Goal: Information Seeking & Learning: Learn about a topic

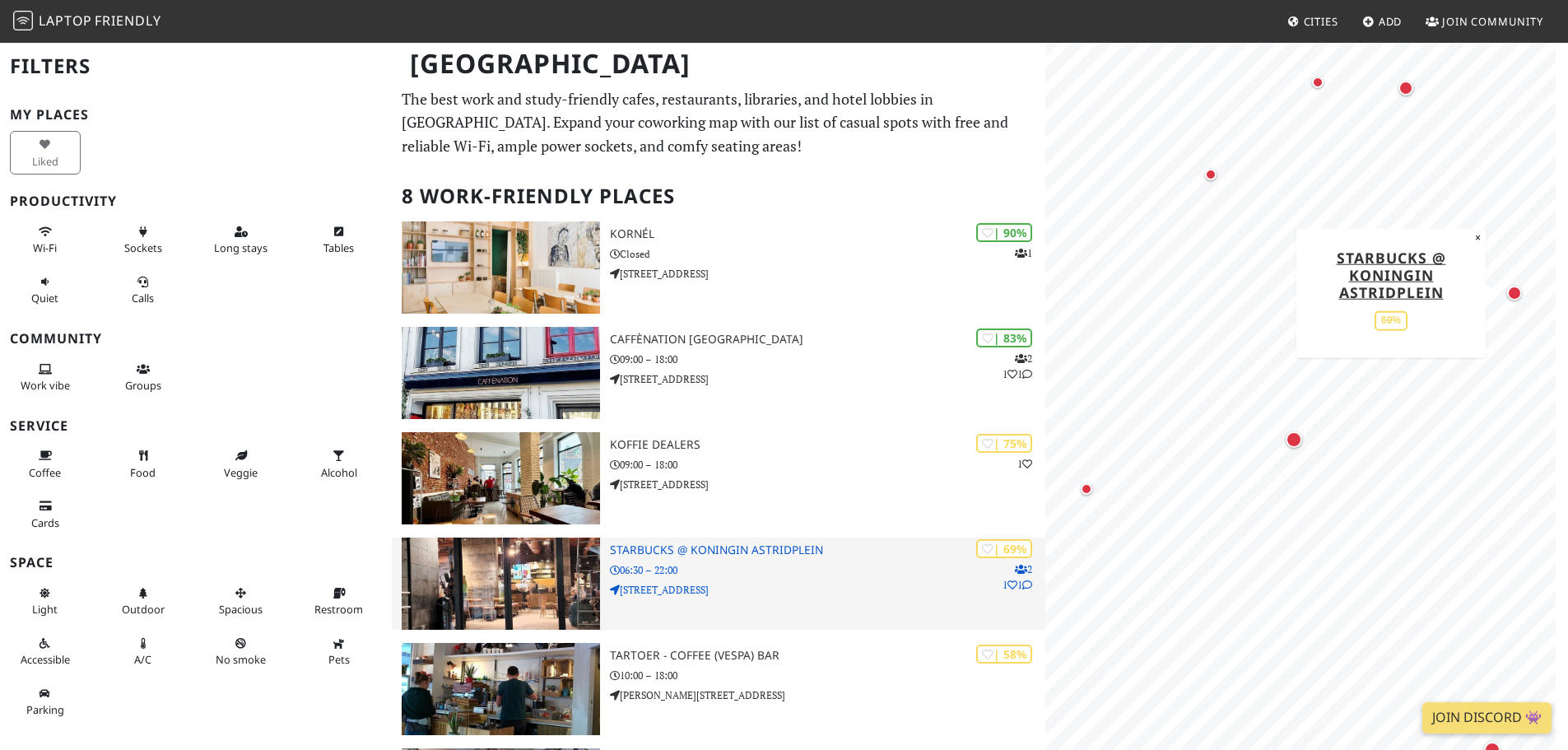
click at [835, 579] on div "| 69% 2 1 1 Starbucks @ Koningin Astridplein 06:30 – 22:00 Koningin Astridplein…" at bounding box center [827, 583] width 436 height 92
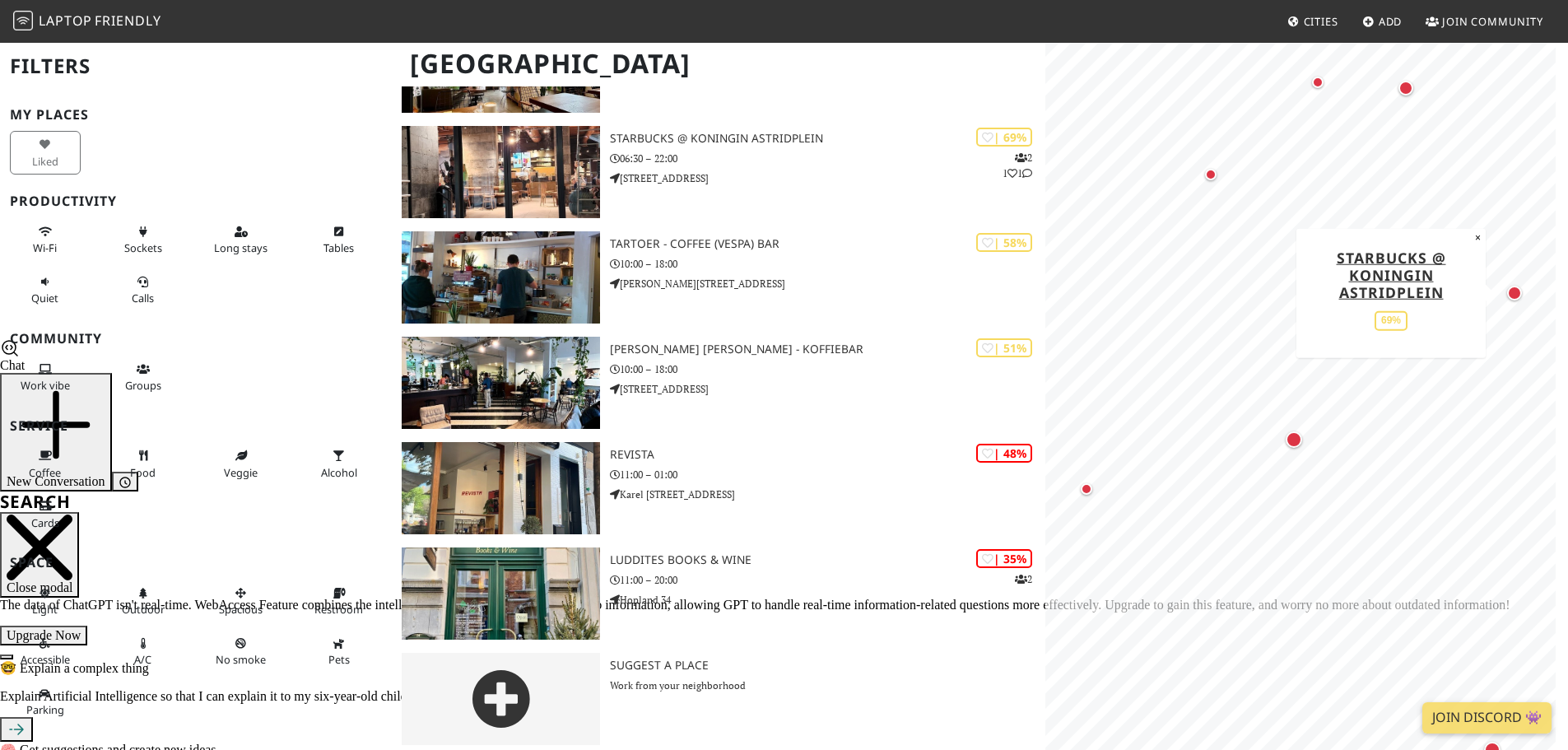
scroll to position [420, 0]
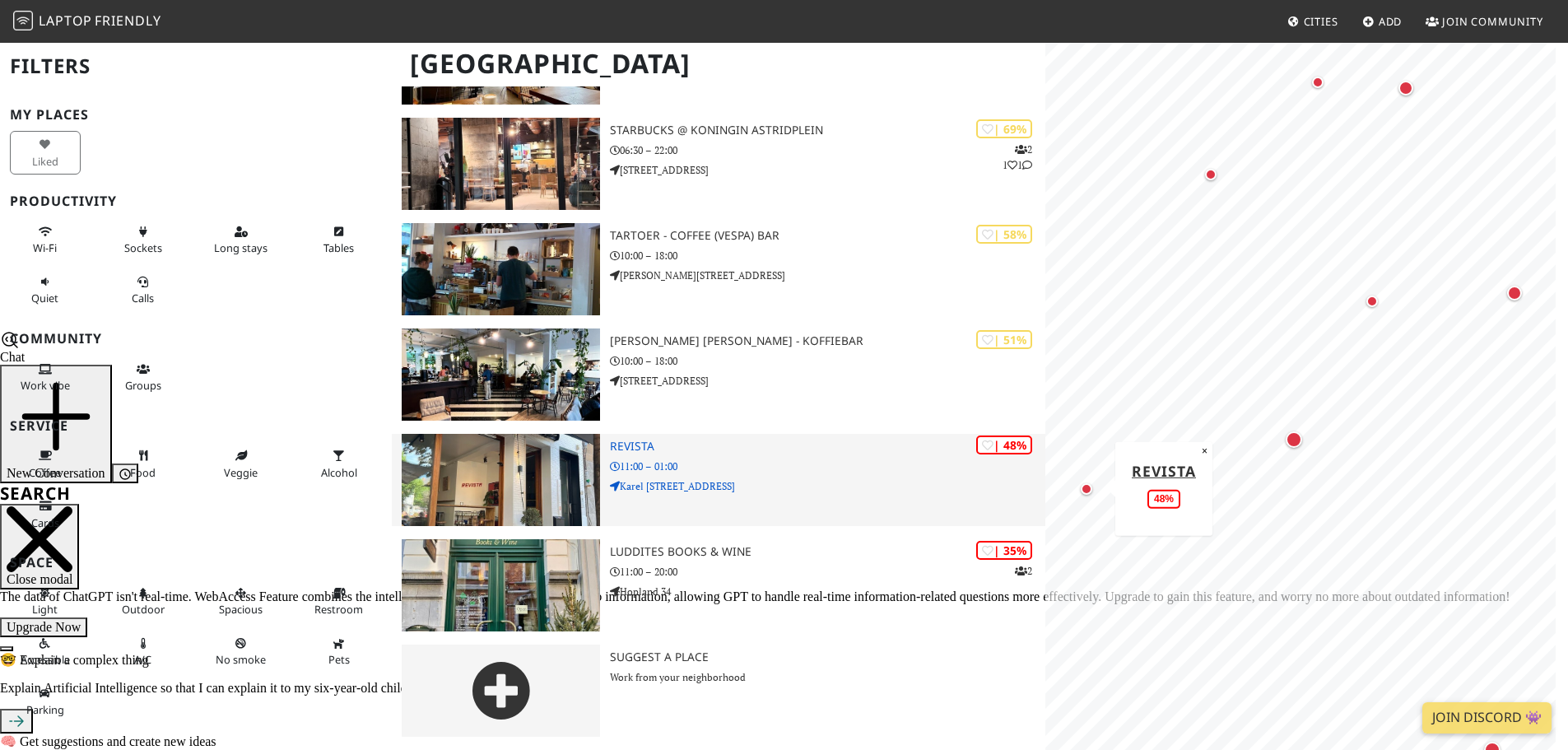
click at [622, 447] on h3 "Revista" at bounding box center [827, 447] width 436 height 14
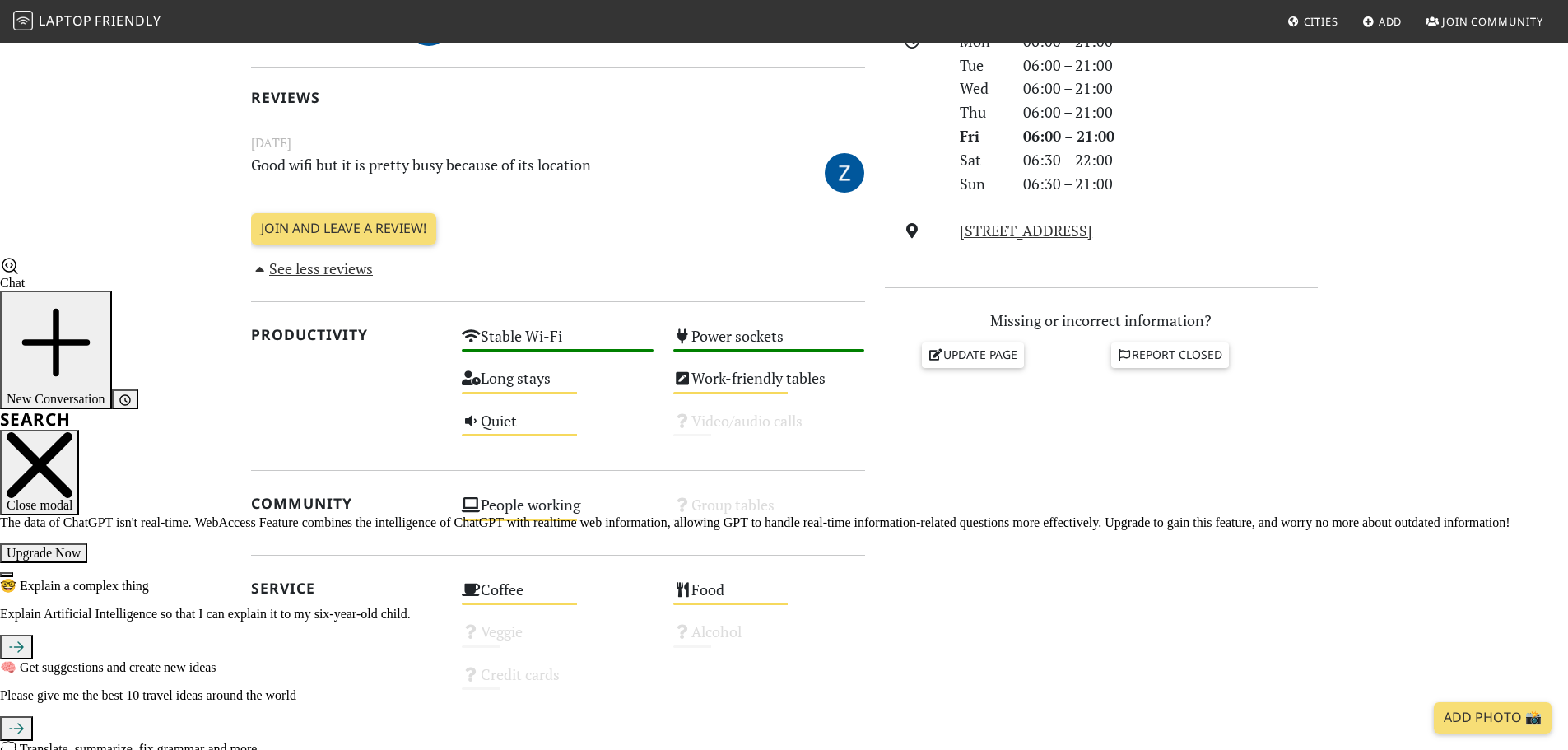
scroll to position [905, 0]
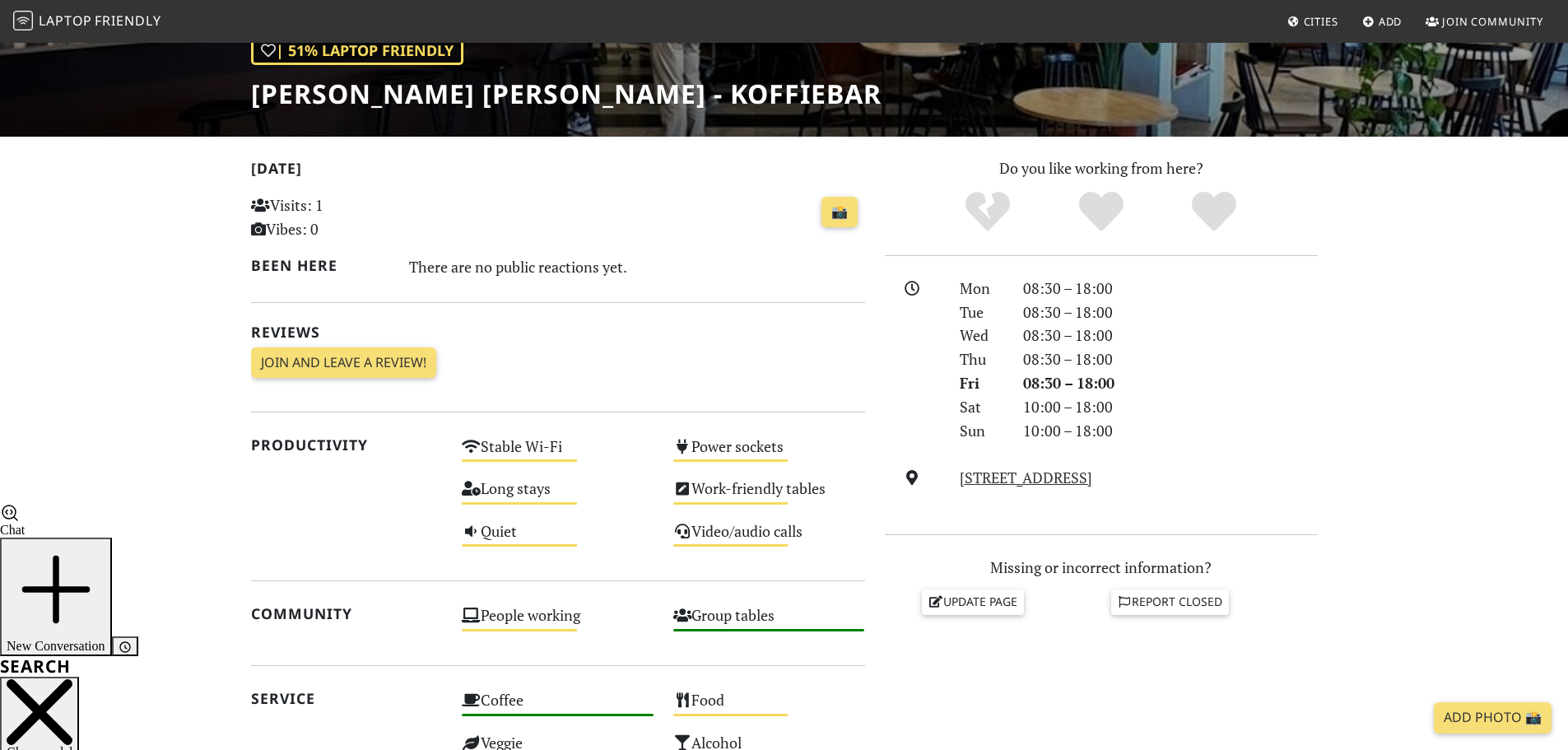
scroll to position [82, 0]
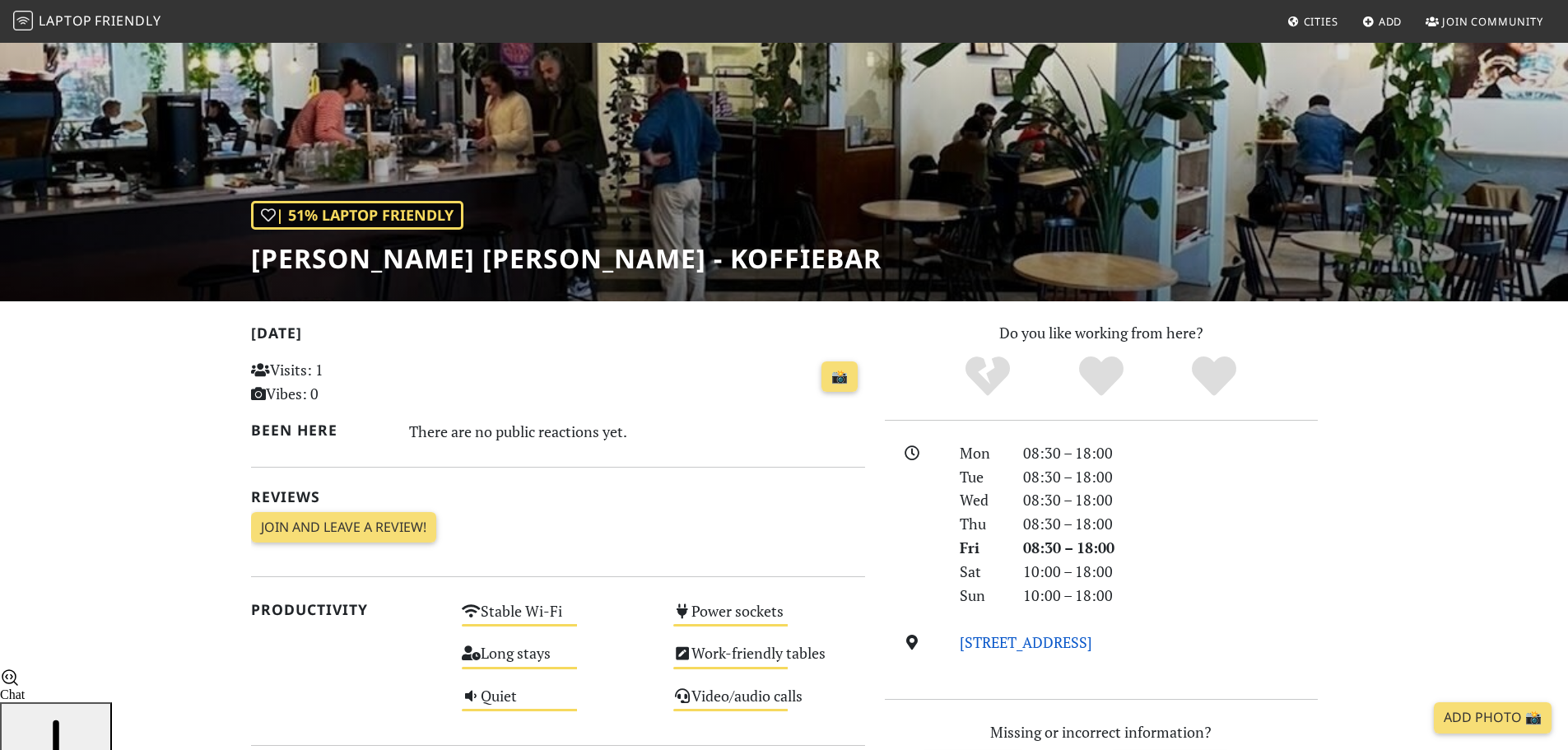
click at [1070, 650] on link "Paardenmarkt 28, 2000, Antwerp" at bounding box center [1025, 642] width 132 height 20
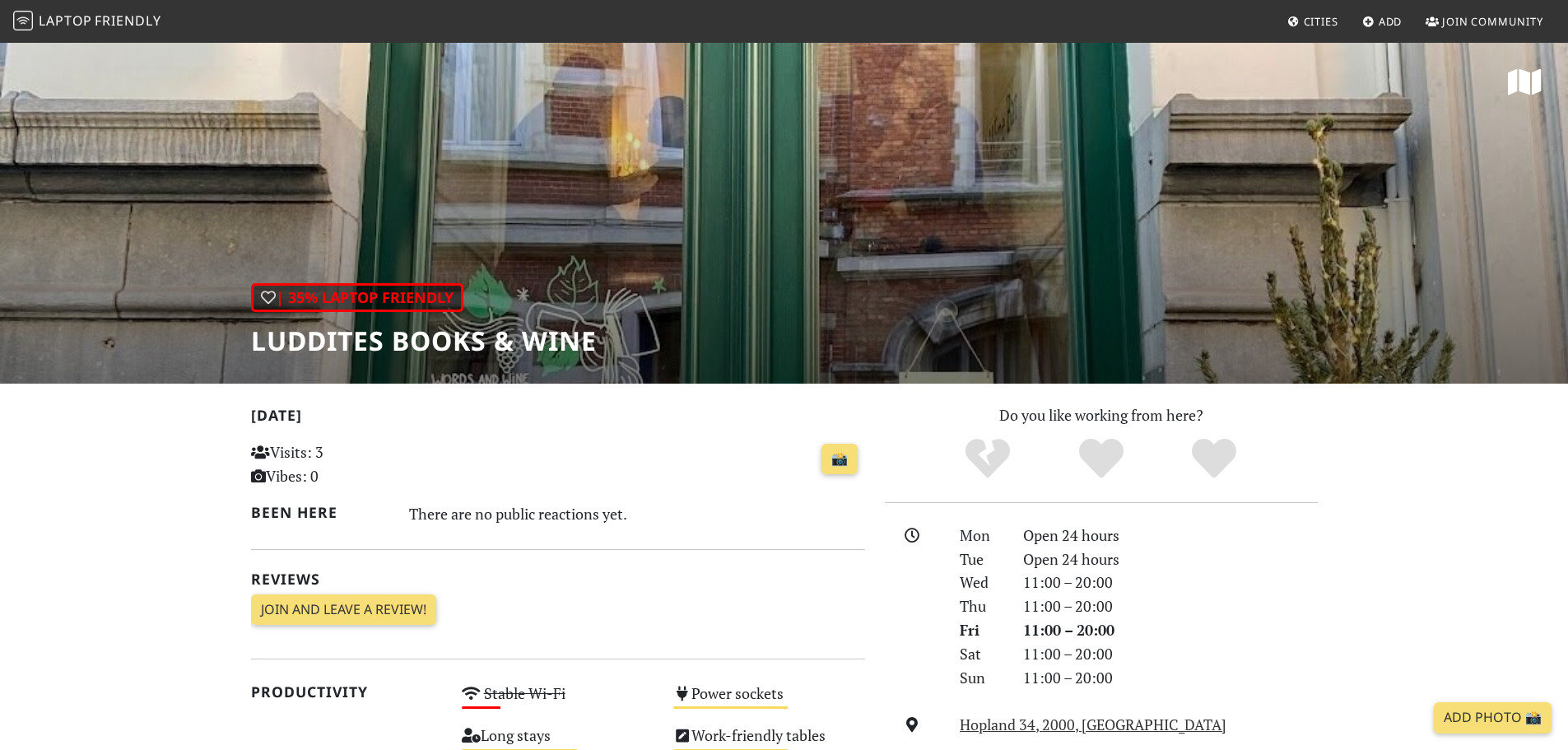
click at [870, 205] on div "| 35% Laptop Friendly Luddites Books & Wine" at bounding box center [784, 212] width 1568 height 343
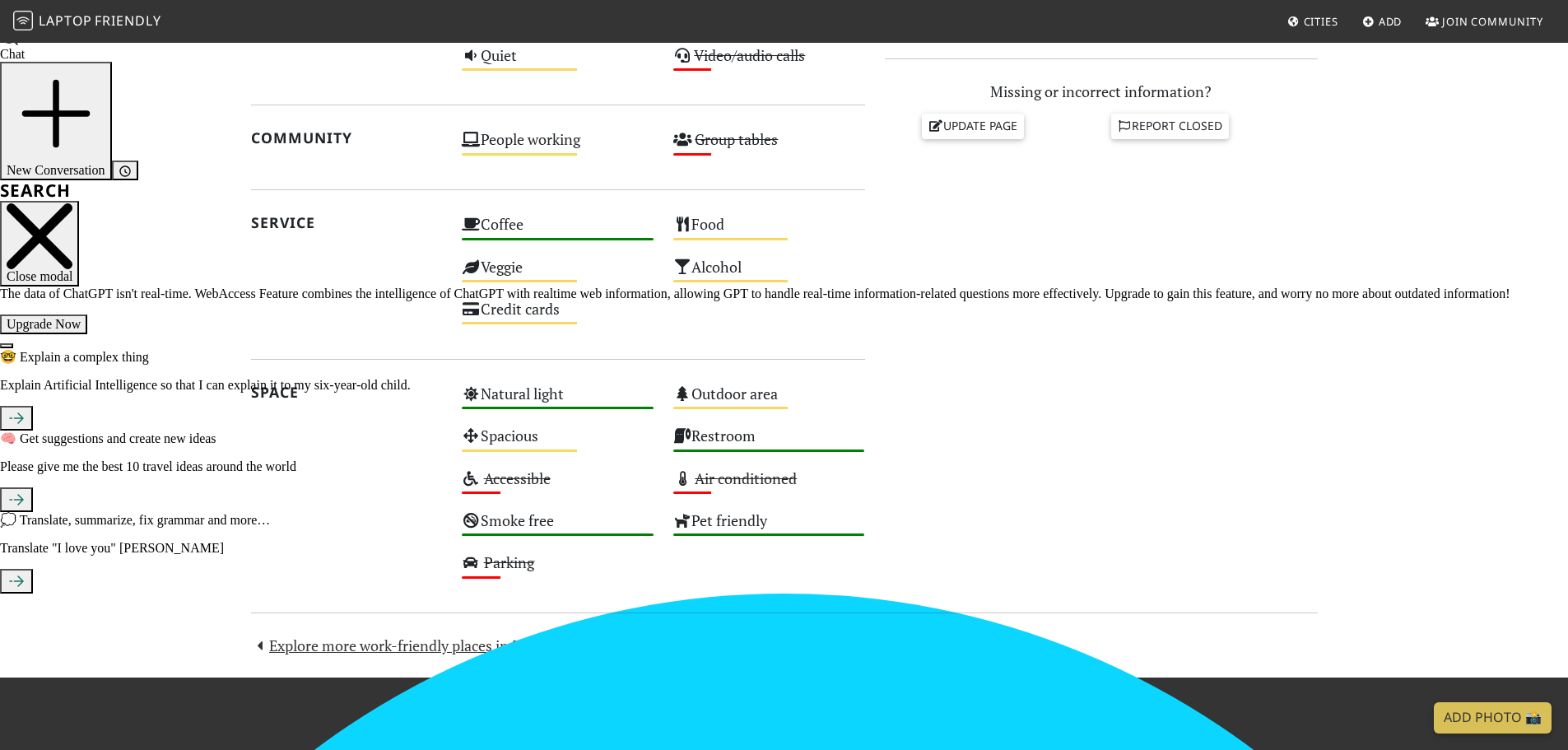
scroll to position [229, 0]
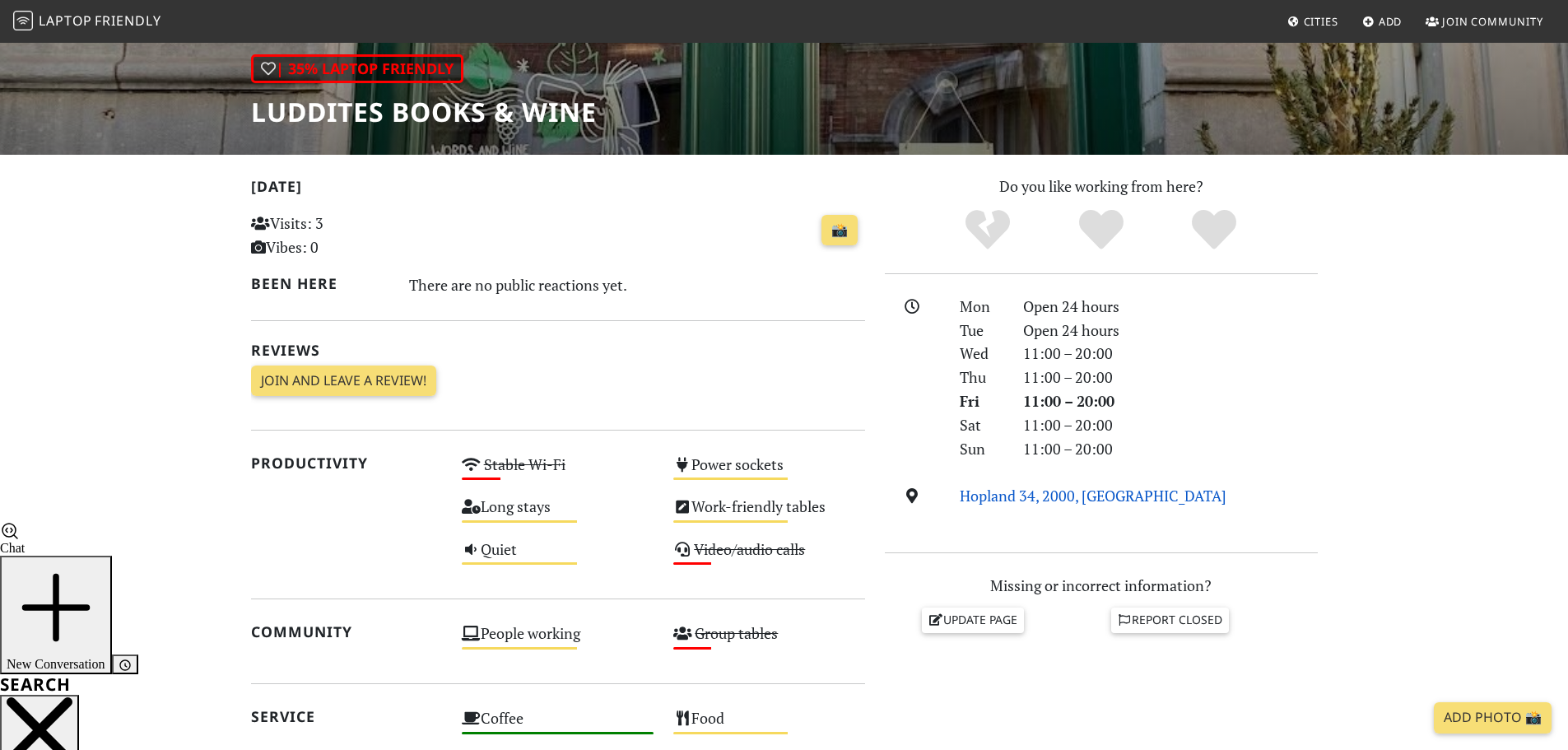
click at [1043, 491] on link "Hopland 34, 2000, Antwerp" at bounding box center [1092, 496] width 267 height 20
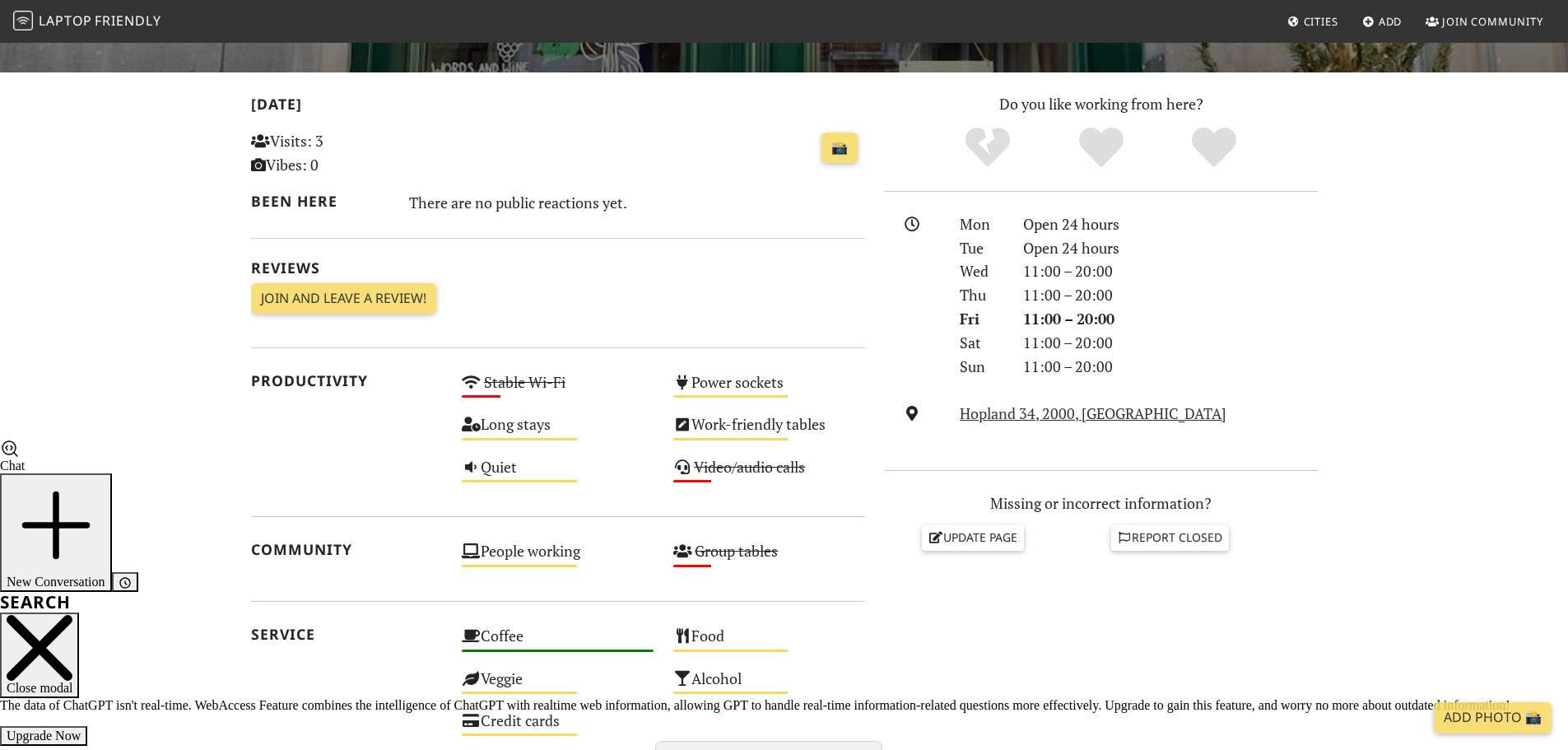
scroll to position [0, 0]
